Goal: Check status: Check status

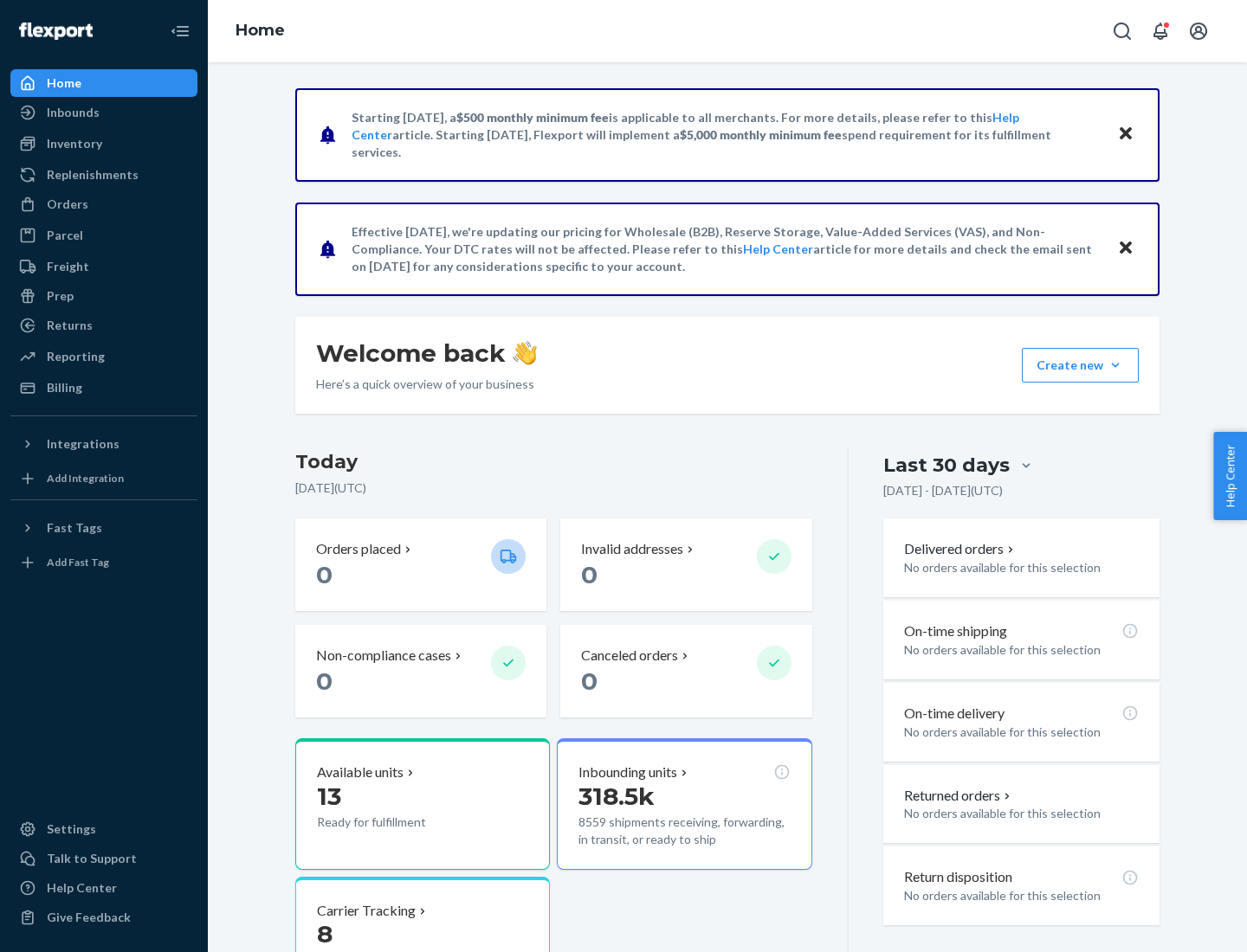
click at [1115, 365] on button "Create new Create new inbound Create new order Create new product" at bounding box center [1080, 365] width 117 height 34
click at [72, 112] on div "Inbounds" at bounding box center [73, 113] width 53 height 18
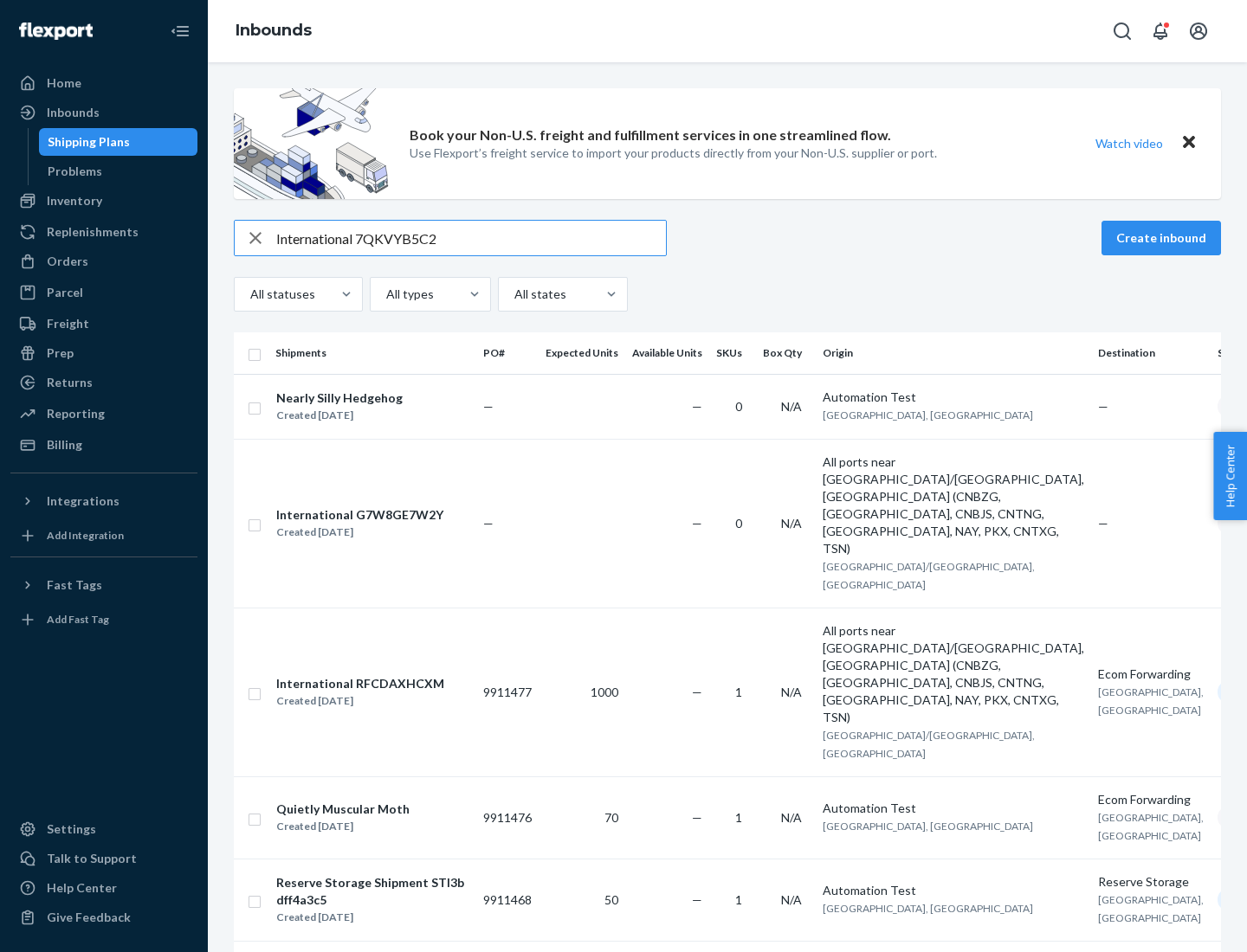
type input "International 7QKVYB5C29"
click at [384, 407] on div "Created [DATE]" at bounding box center [338, 415] width 126 height 18
